Goal: Use online tool/utility

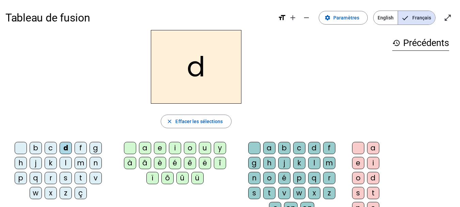
click at [204, 152] on div "u" at bounding box center [205, 148] width 12 height 12
click at [83, 176] on div "t" at bounding box center [81, 177] width 12 height 12
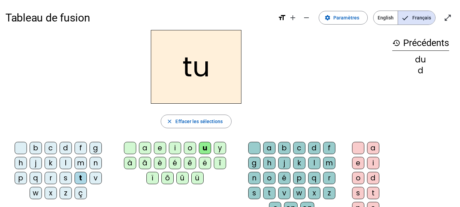
click at [269, 149] on div "a" at bounding box center [269, 148] width 12 height 12
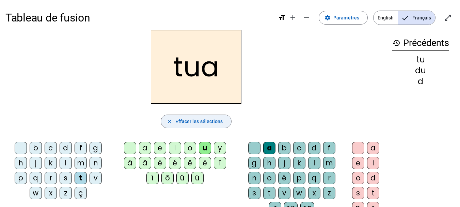
click at [221, 125] on span "Effacer les sélections" at bounding box center [198, 121] width 47 height 8
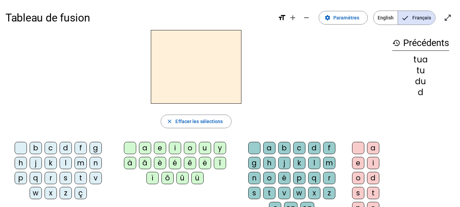
click at [83, 178] on div "t" at bounding box center [81, 177] width 12 height 12
click at [143, 146] on div "a" at bounding box center [145, 148] width 12 height 12
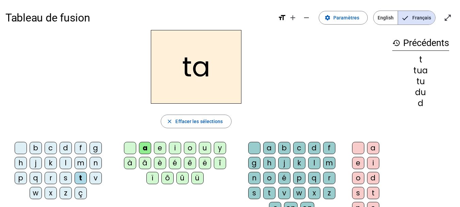
click at [156, 151] on div "e" at bounding box center [160, 148] width 12 height 12
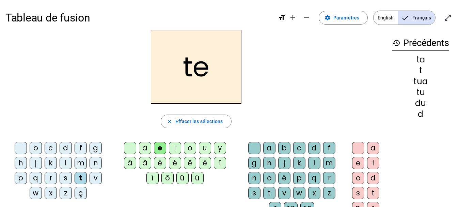
click at [65, 150] on div "d" at bounding box center [66, 148] width 12 height 12
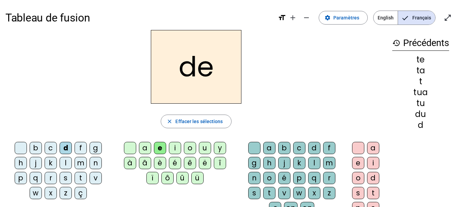
click at [32, 163] on div "j" at bounding box center [36, 163] width 12 height 12
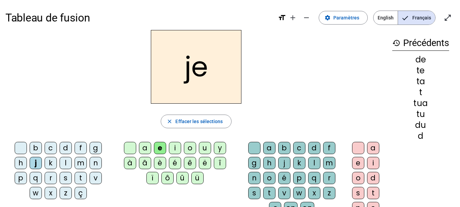
click at [85, 166] on div "m" at bounding box center [81, 163] width 12 height 12
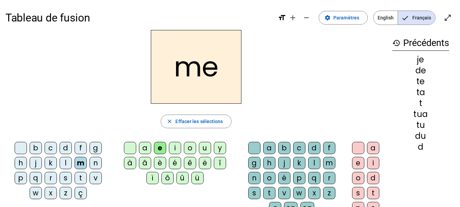
click at [140, 146] on div "a" at bounding box center [145, 148] width 12 height 12
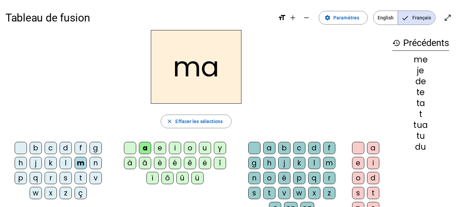
click at [66, 165] on div "l" at bounding box center [66, 163] width 12 height 12
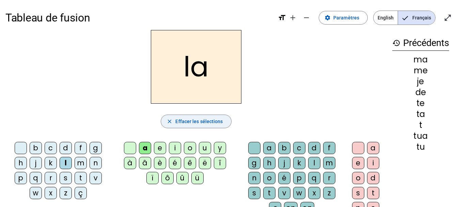
click at [205, 127] on span "button" at bounding box center [196, 121] width 70 height 16
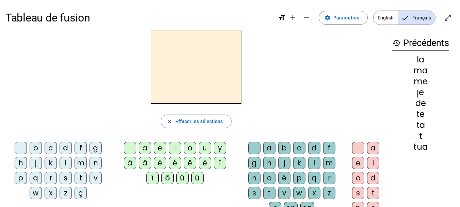
click at [78, 163] on div "m" at bounding box center [81, 163] width 12 height 12
click at [147, 144] on div "a" at bounding box center [145, 148] width 12 height 12
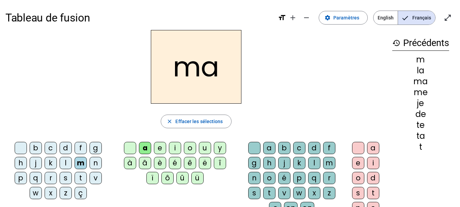
click at [314, 165] on div "l" at bounding box center [314, 163] width 12 height 12
